Goal: Information Seeking & Learning: Learn about a topic

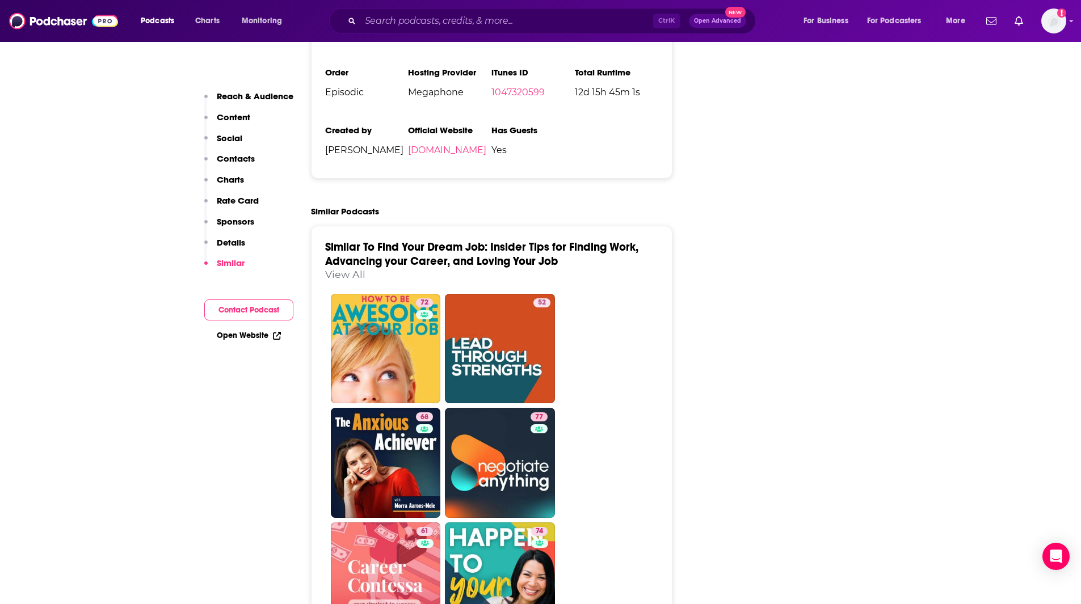
scroll to position [2347, 0]
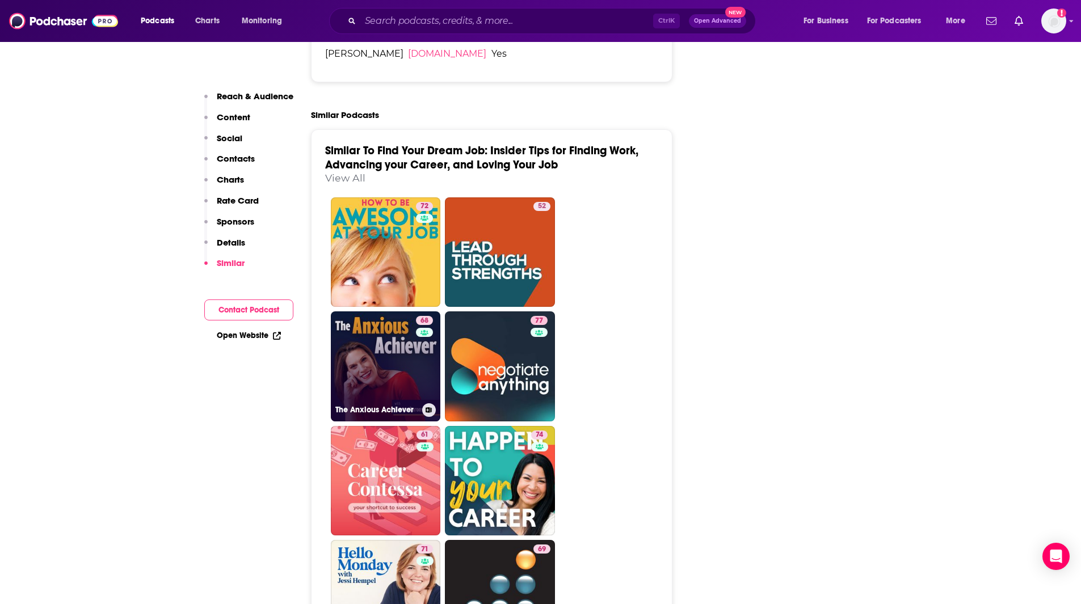
click at [400, 311] on link "68 The Anxious Achiever" at bounding box center [386, 366] width 110 height 110
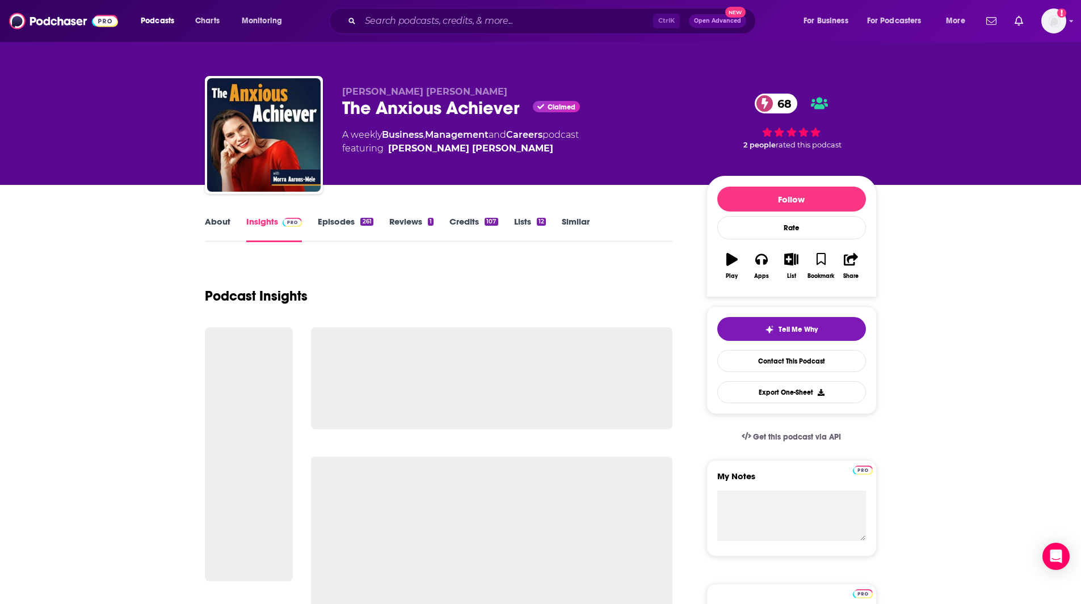
click at [259, 222] on link "Insights" at bounding box center [274, 229] width 56 height 26
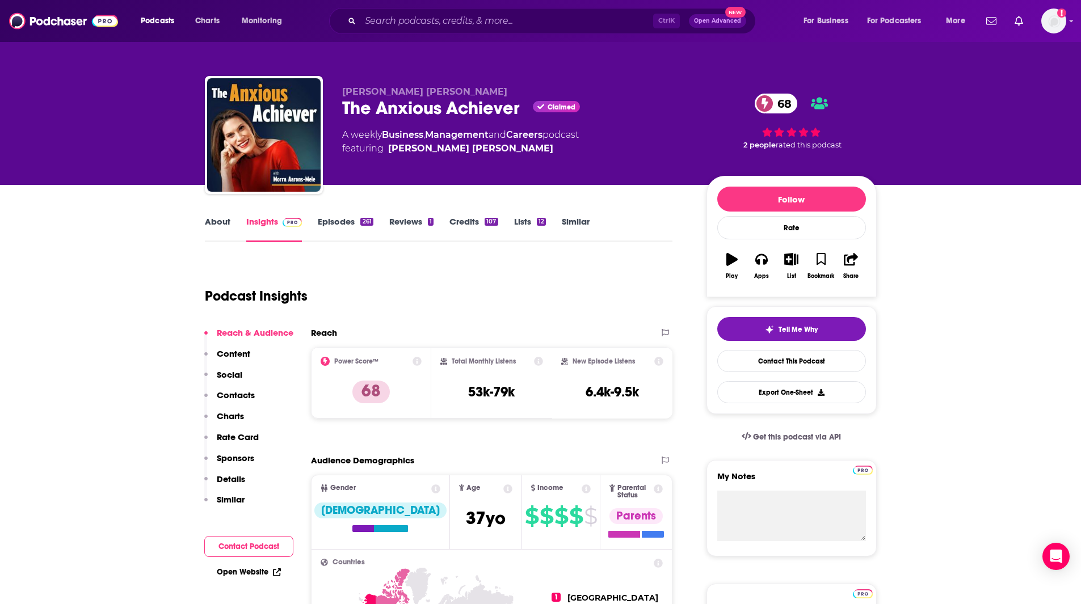
drag, startPoint x: 290, startPoint y: 59, endPoint x: 312, endPoint y: 60, distance: 22.1
click at [289, 60] on div "[PERSON_NAME] [PERSON_NAME] The Anxious Achiever Claimed 68 A weekly Business ,…" at bounding box center [541, 92] width 726 height 185
type input "[URL][DOMAIN_NAME]"
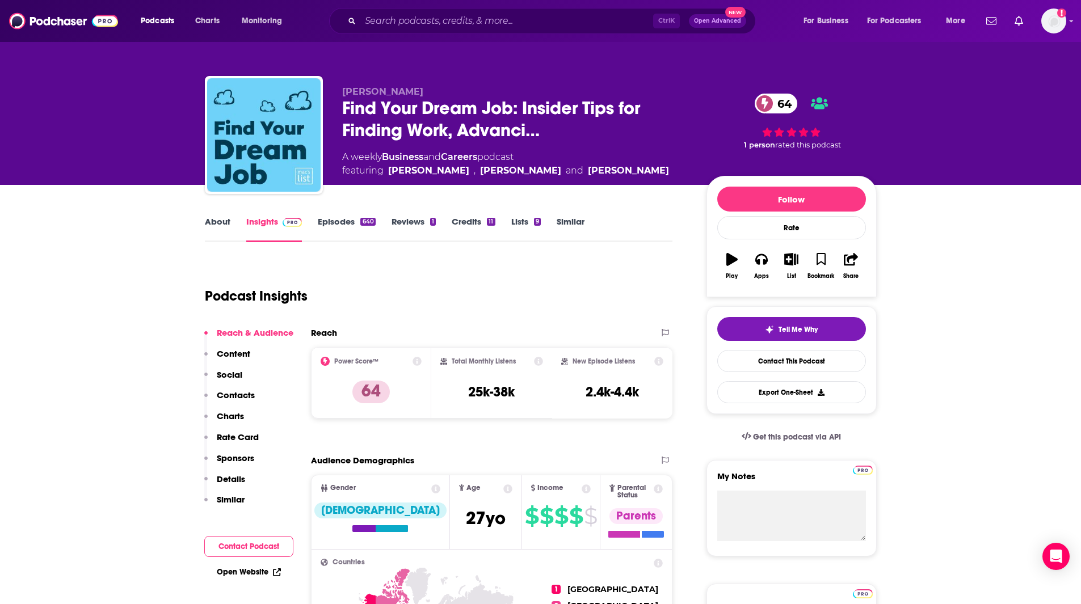
click at [567, 215] on div "About Insights Episodes 640 Reviews 1 Credits 11 Lists 9 Similar" at bounding box center [439, 228] width 468 height 28
click at [570, 222] on link "Similar" at bounding box center [570, 229] width 28 height 26
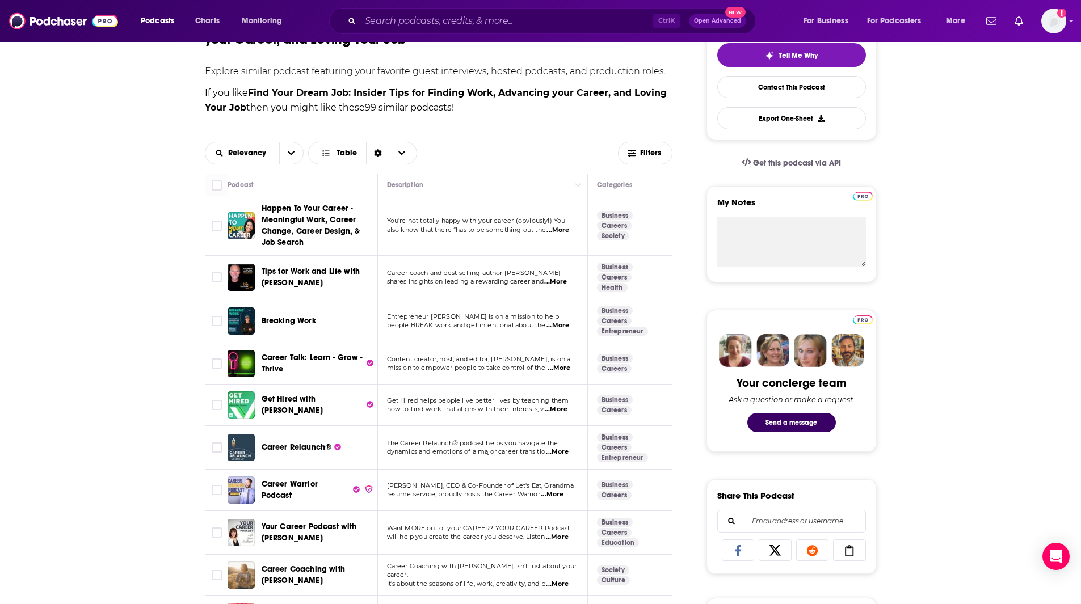
scroll to position [269, 0]
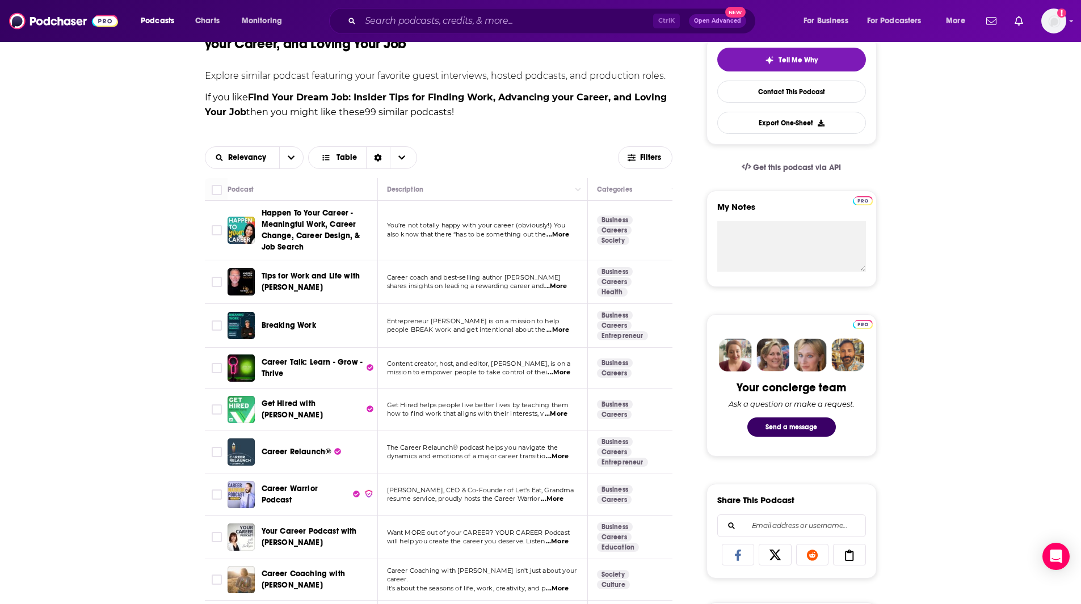
click at [282, 281] on span "Tips for Work and Life with [PERSON_NAME]" at bounding box center [311, 281] width 99 height 21
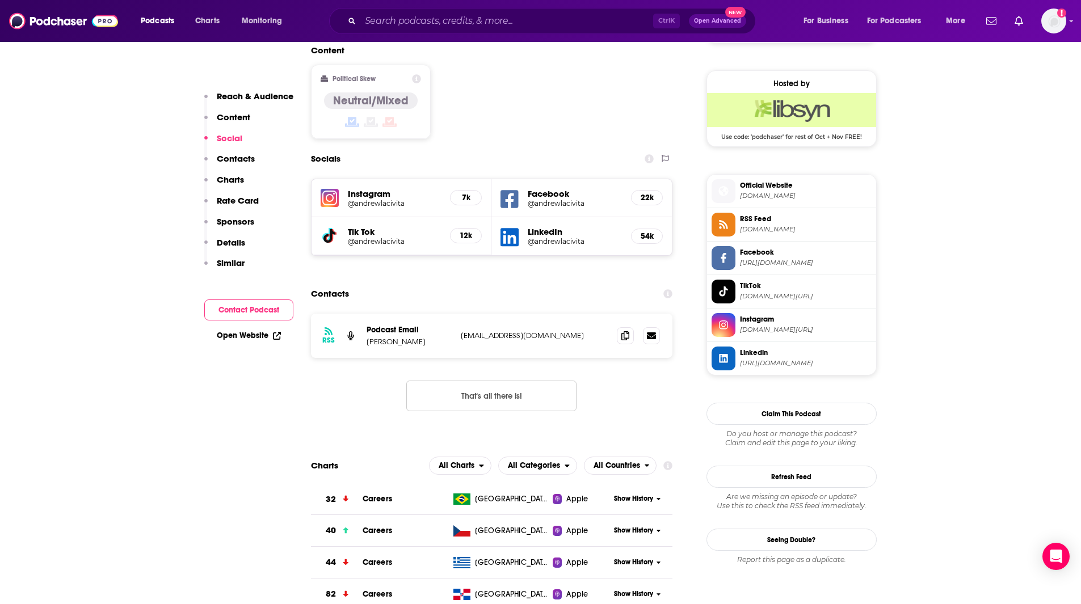
scroll to position [922, 0]
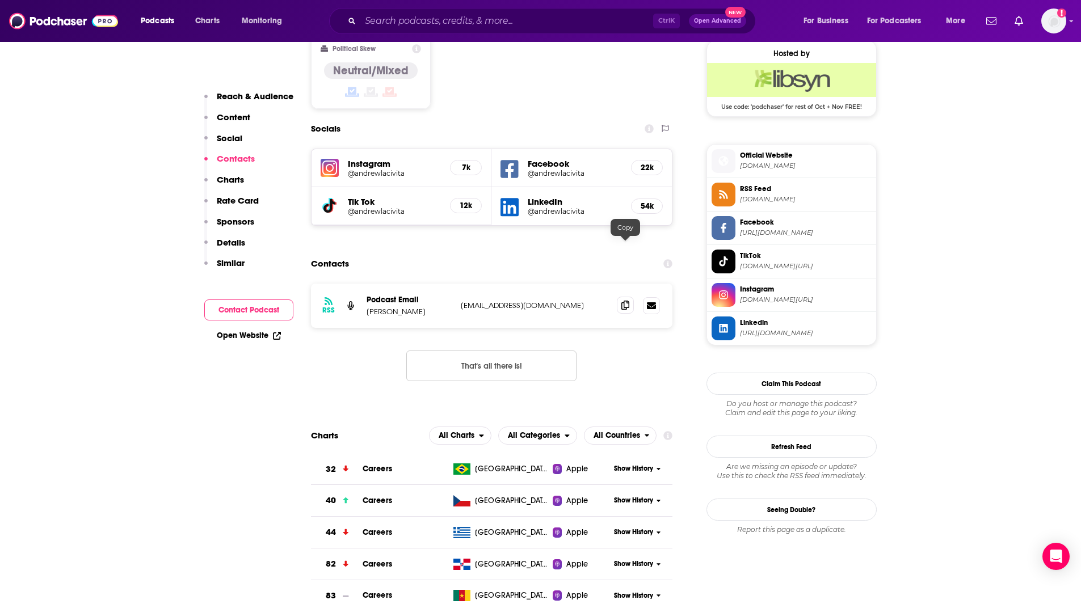
click at [626, 301] on icon at bounding box center [625, 305] width 8 height 9
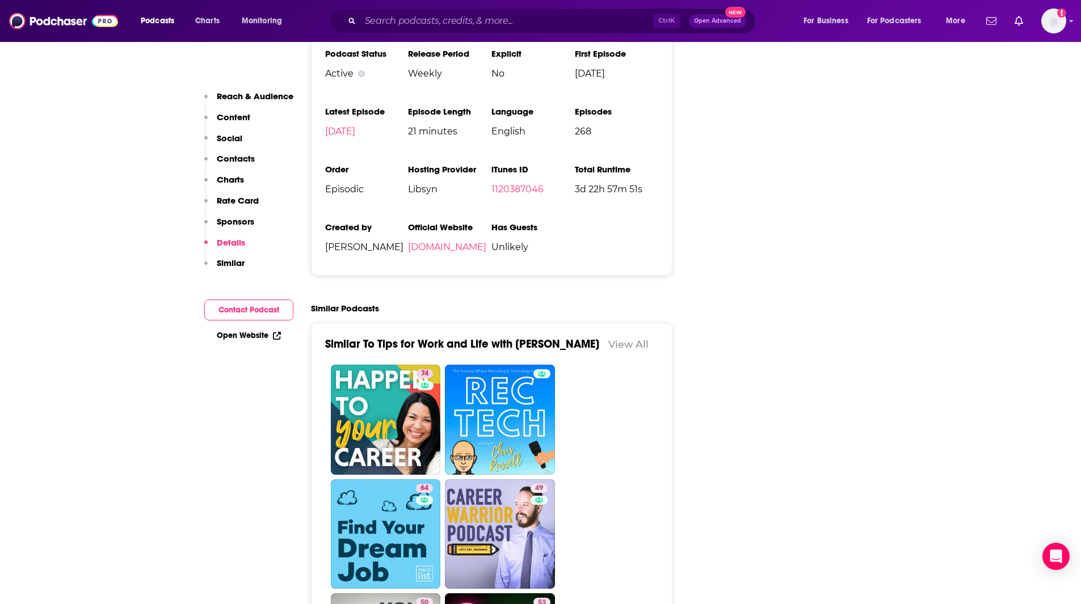
scroll to position [1916, 0]
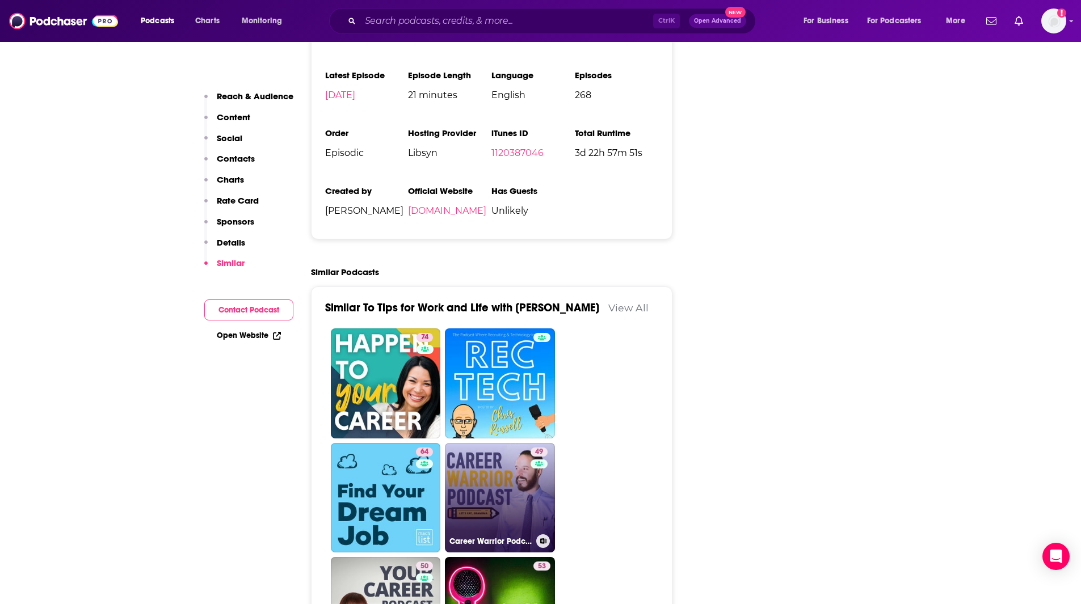
click at [503, 450] on link "49 Career Warrior Podcast" at bounding box center [500, 498] width 110 height 110
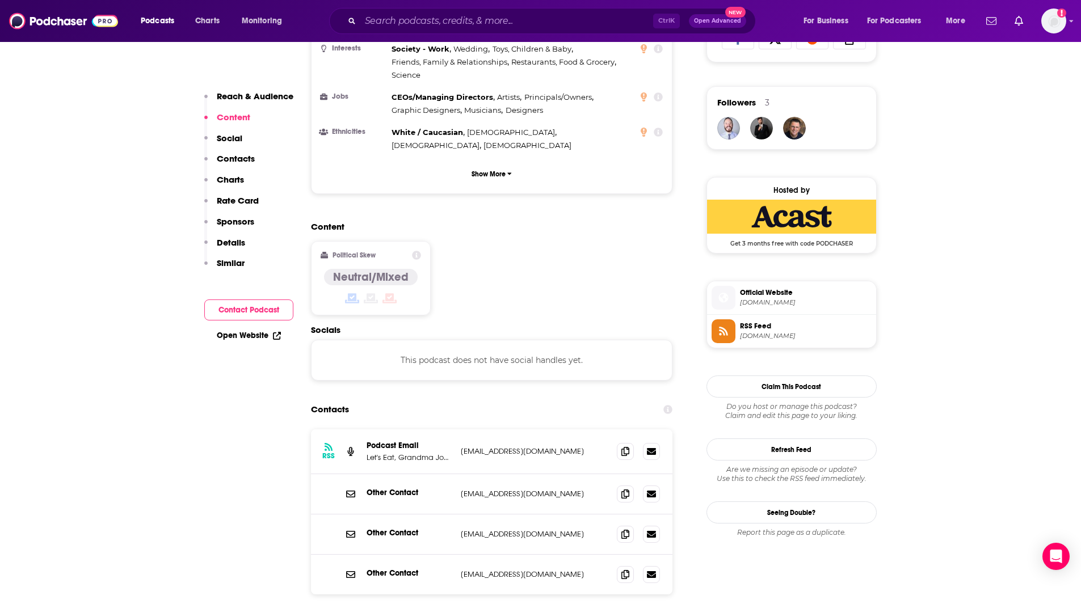
scroll to position [792, 0]
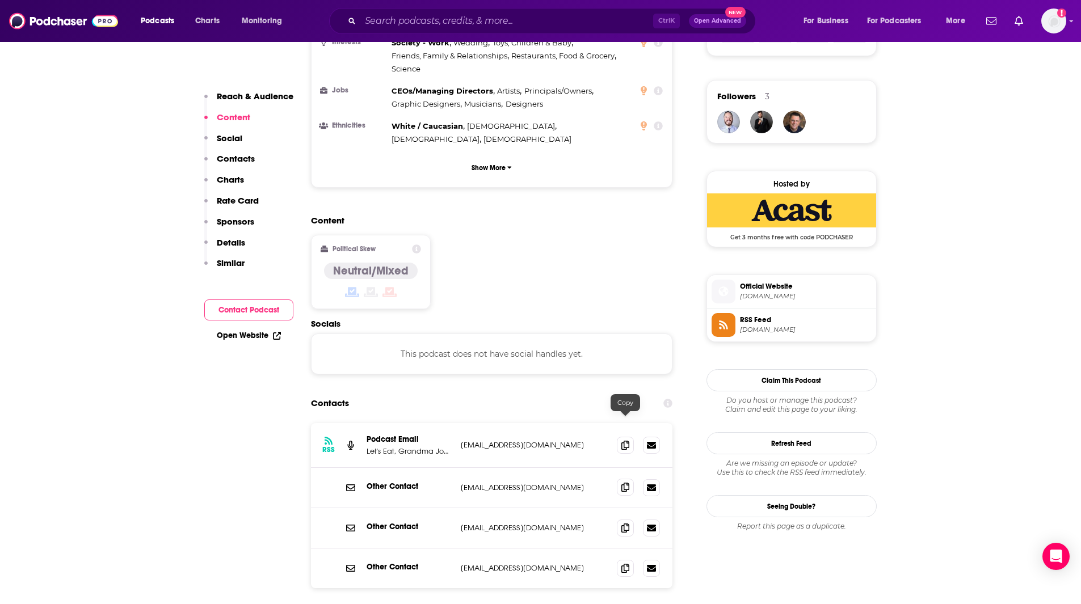
click at [621, 483] on icon at bounding box center [625, 487] width 8 height 9
drag, startPoint x: 622, startPoint y: 461, endPoint x: 627, endPoint y: 441, distance: 20.5
click at [622, 524] on icon at bounding box center [625, 528] width 8 height 9
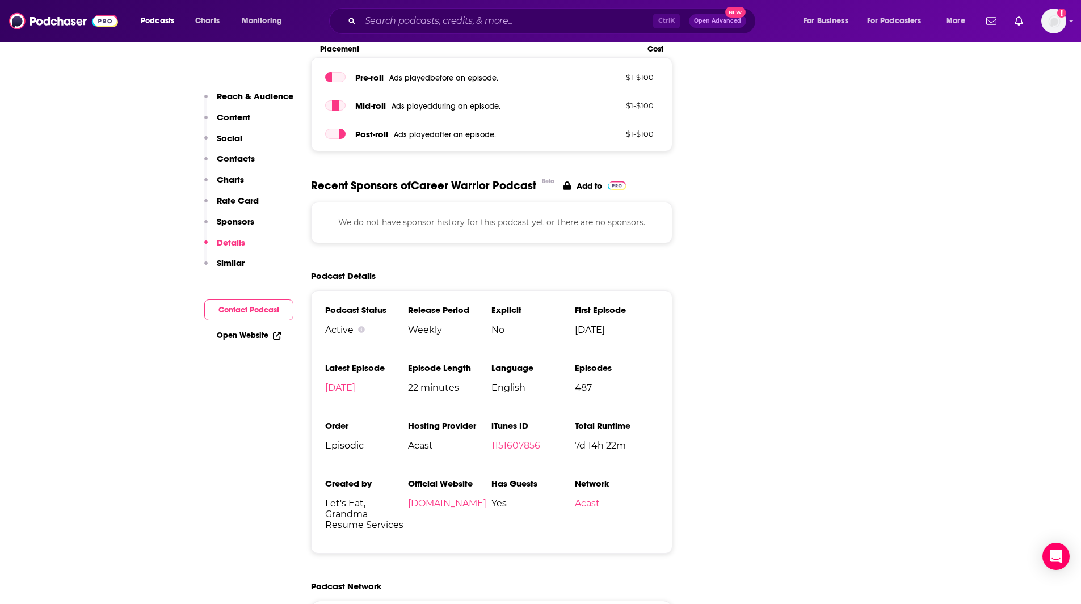
scroll to position [1799, 0]
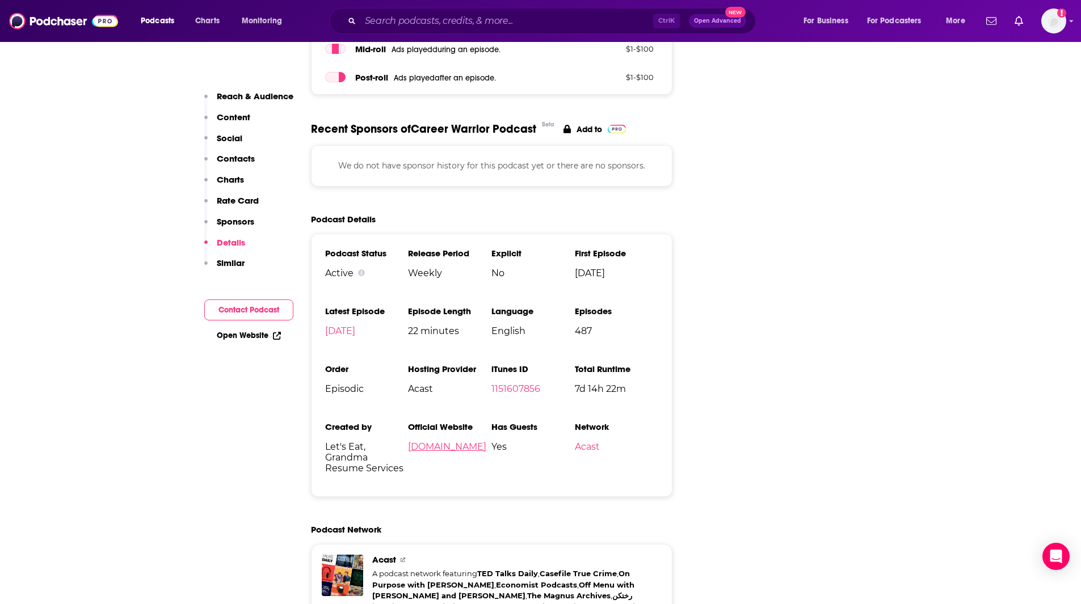
click at [450, 441] on link "[DOMAIN_NAME]" at bounding box center [447, 446] width 78 height 11
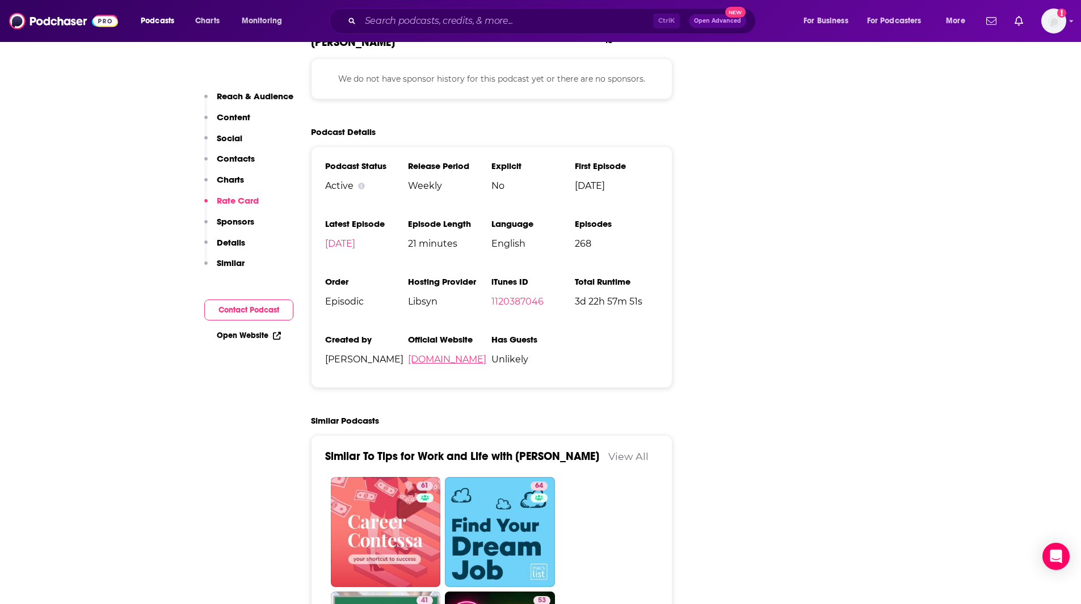
scroll to position [2073, 0]
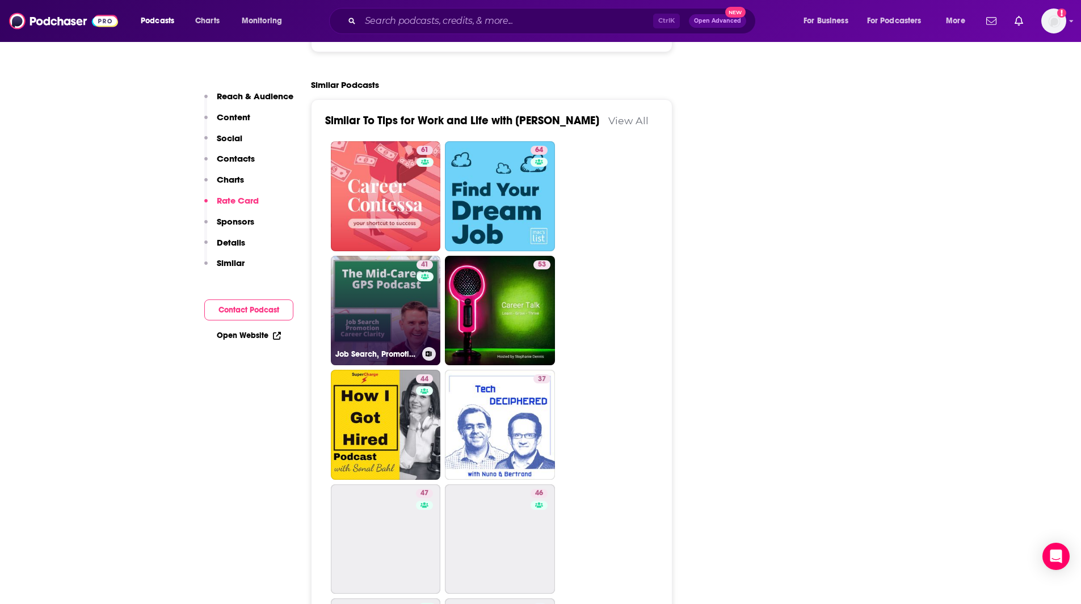
click at [414, 256] on link "41 Job Search, Promotion, and Career Clarity: The Mid-Career GPS Podcast" at bounding box center [386, 311] width 110 height 110
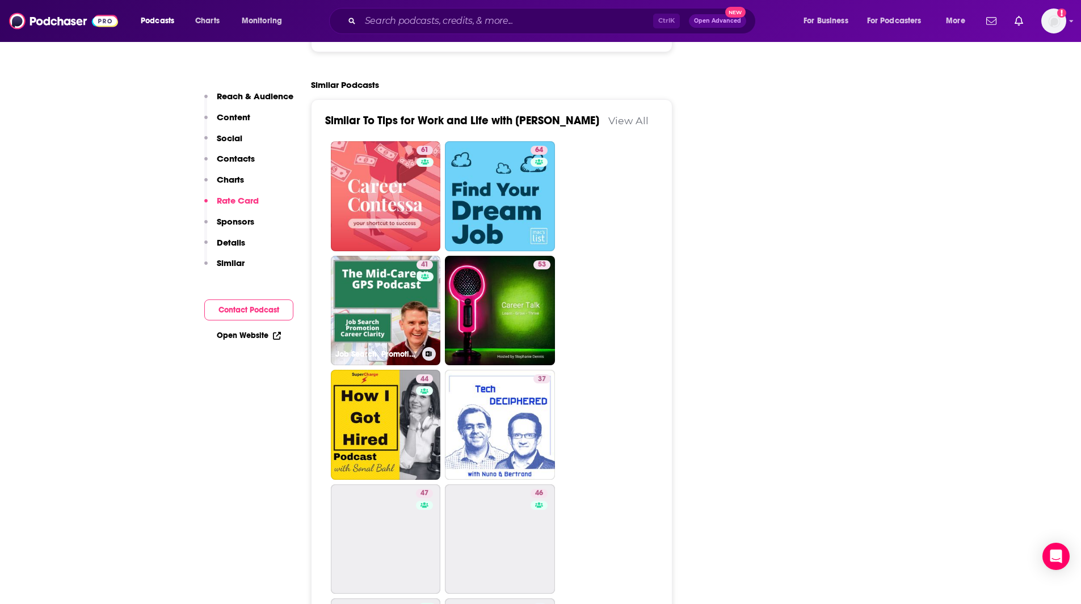
type input "[URL][DOMAIN_NAME]"
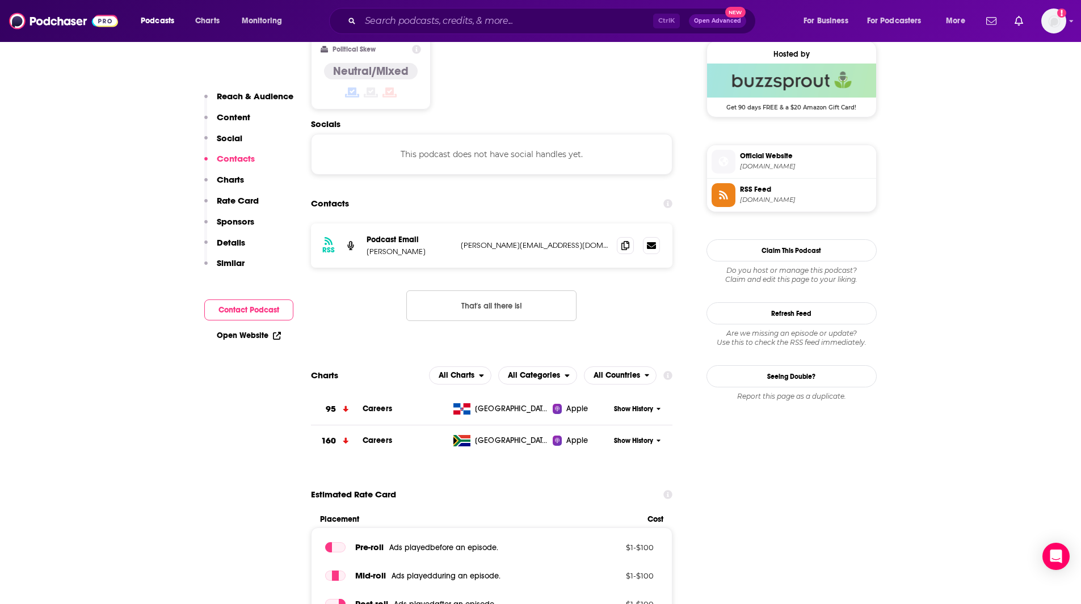
scroll to position [862, 0]
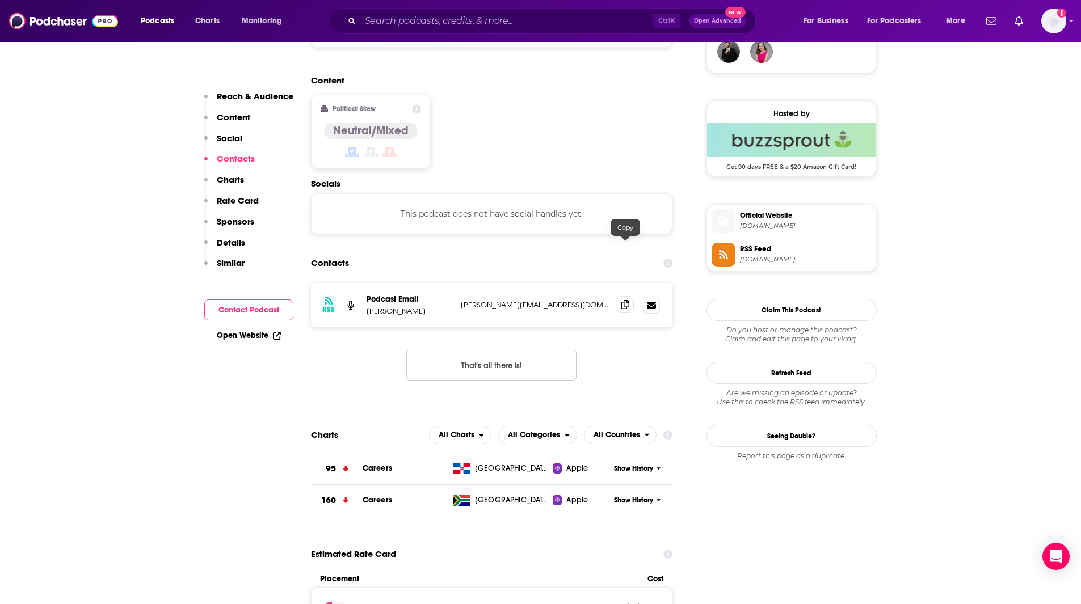
click at [625, 300] on icon at bounding box center [625, 304] width 8 height 9
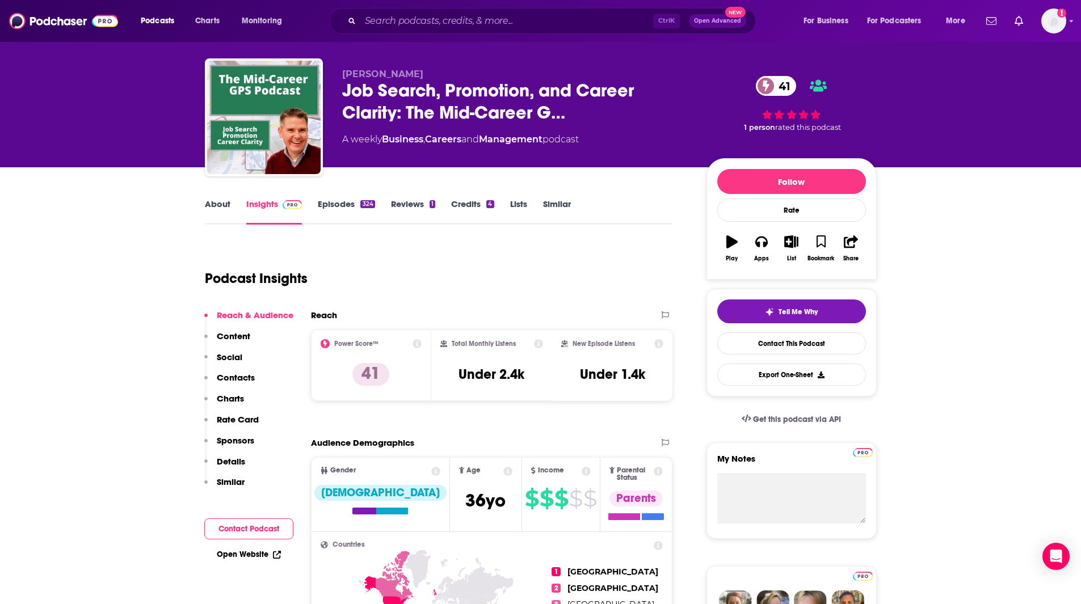
scroll to position [0, 0]
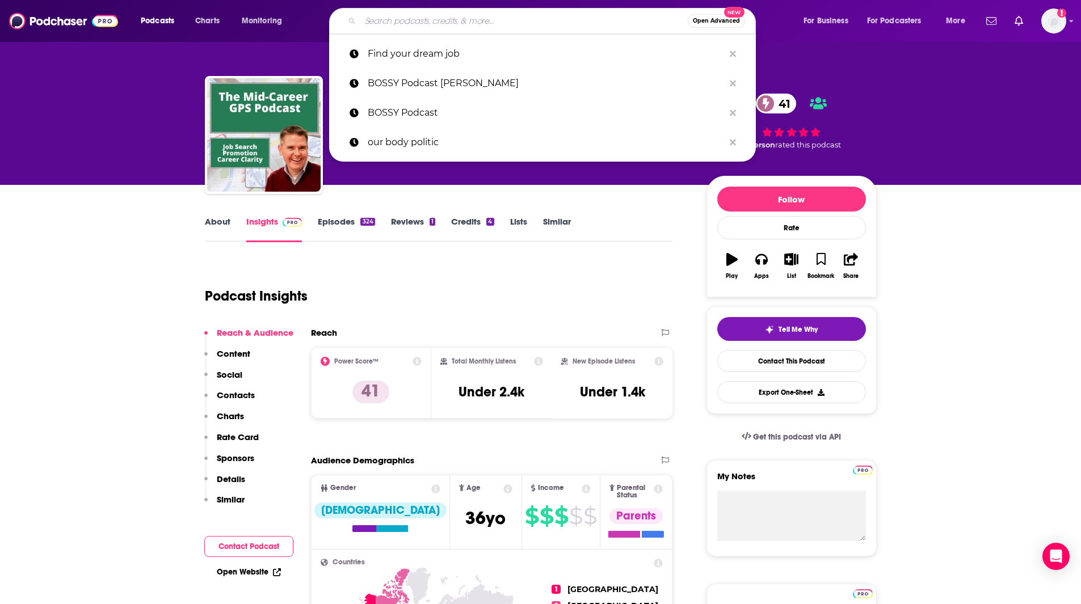
click at [399, 22] on input "Search podcasts, credits, & more..." at bounding box center [523, 21] width 327 height 18
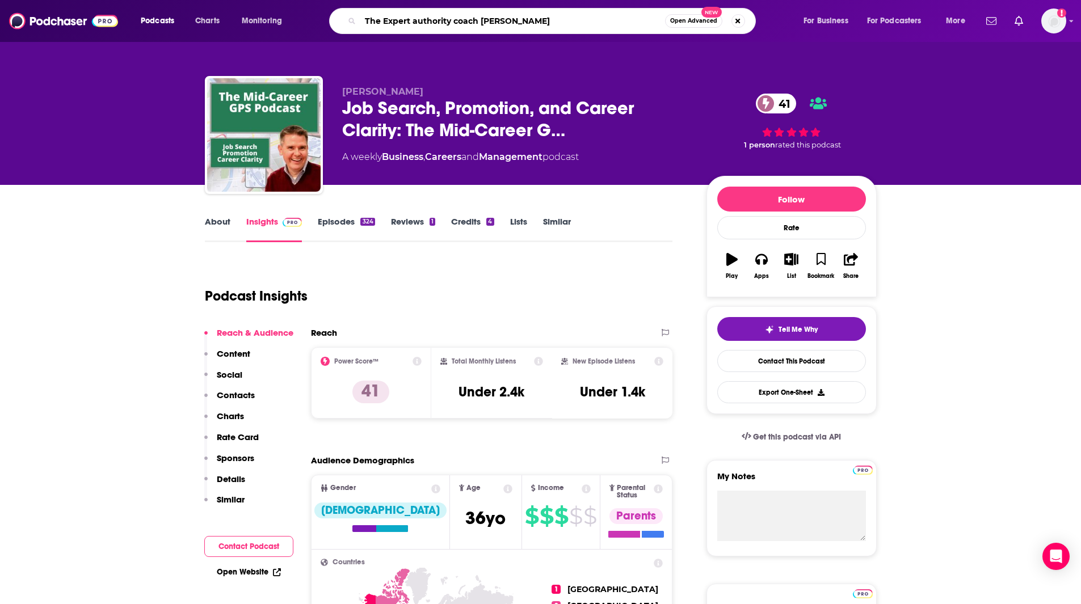
type input "The Expert authority coach podcast"
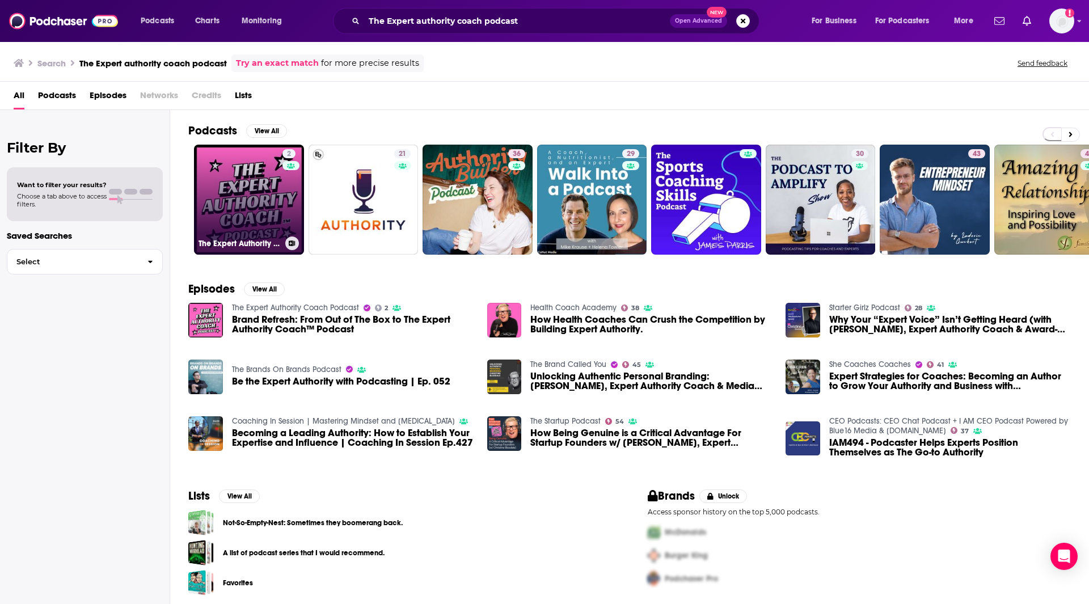
click at [271, 203] on link "2 The Expert Authority Coach Podcast" at bounding box center [249, 200] width 110 height 110
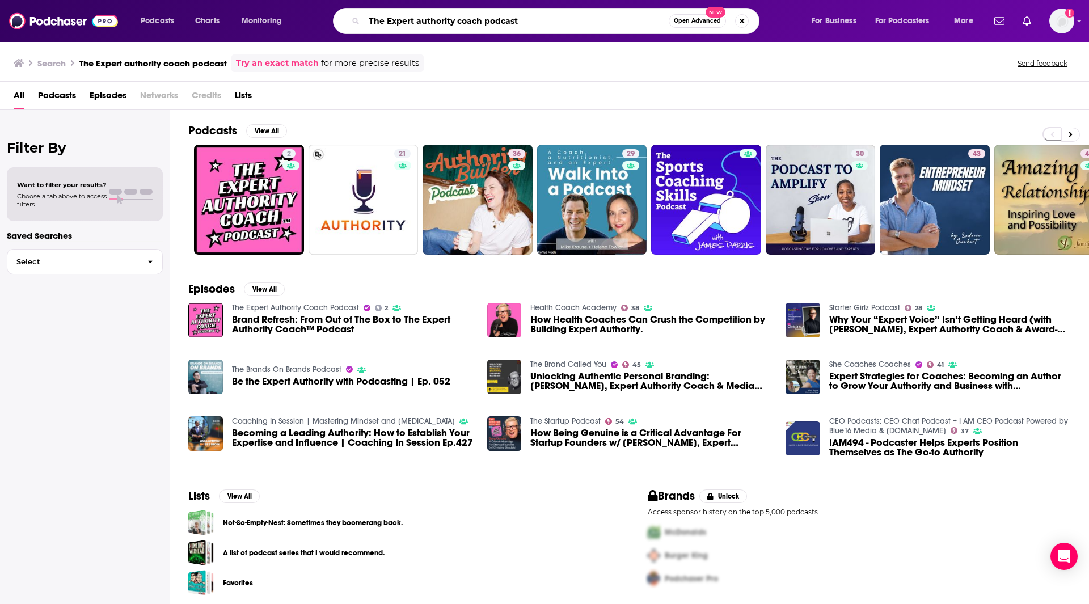
drag, startPoint x: 563, startPoint y: 24, endPoint x: 354, endPoint y: 10, distance: 209.2
click at [354, 10] on div "The Expert authority coach podcast Open Advanced New" at bounding box center [546, 21] width 427 height 26
type input "out of the box"
